Goal: Navigation & Orientation: Find specific page/section

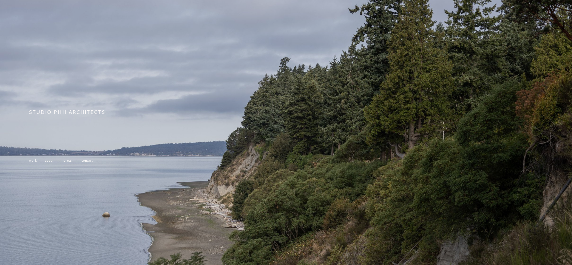
scroll to position [133, 0]
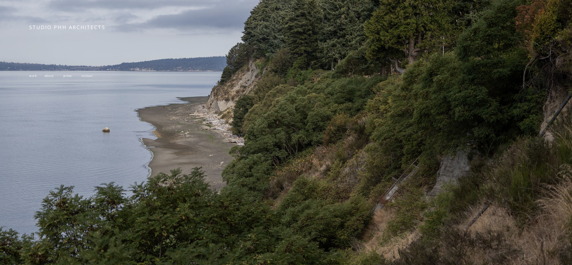
click at [31, 76] on span "work" at bounding box center [33, 76] width 8 height 4
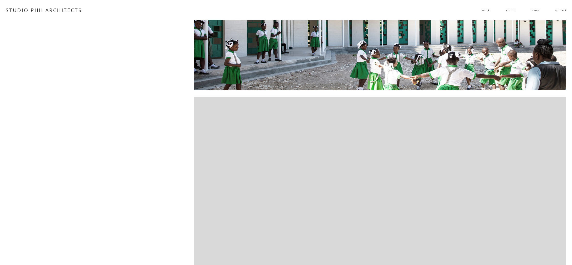
scroll to position [353, 0]
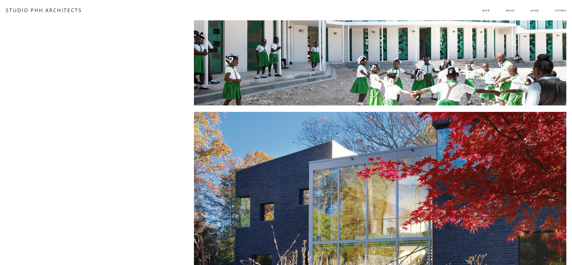
click at [510, 10] on link "about" at bounding box center [510, 10] width 9 height 8
